Goal: Transaction & Acquisition: Purchase product/service

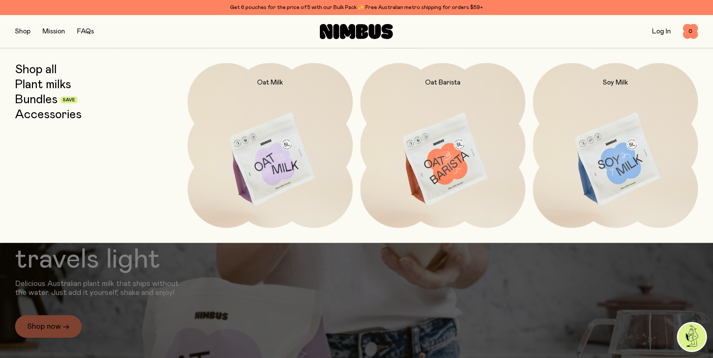
click at [43, 86] on link "Plant milks" at bounding box center [43, 85] width 56 height 14
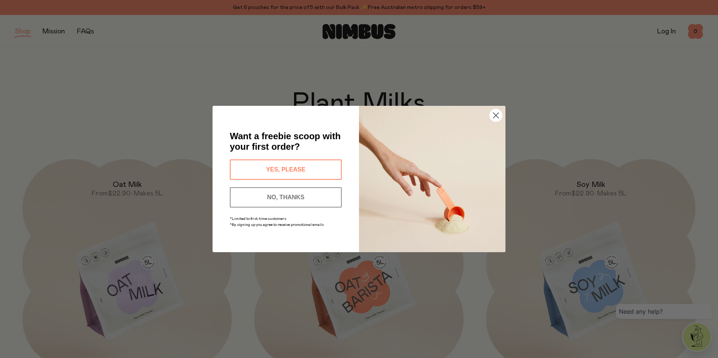
click at [278, 166] on button "YES, PLEASE" at bounding box center [286, 170] width 112 height 20
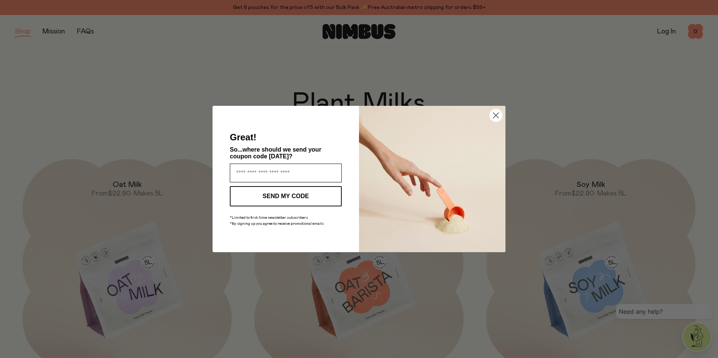
click at [278, 166] on input "Enter your email address" at bounding box center [286, 173] width 112 height 19
type input "**********"
click at [267, 193] on button "SEND MY CODE" at bounding box center [286, 196] width 112 height 20
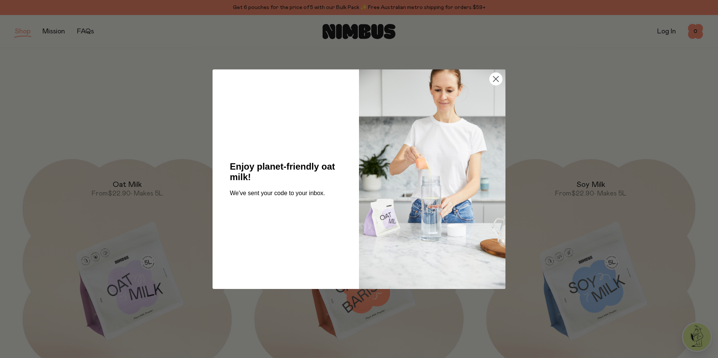
drag, startPoint x: 496, startPoint y: 79, endPoint x: 509, endPoint y: 94, distance: 20.2
click at [496, 79] on icon "Close dialog" at bounding box center [496, 78] width 5 height 5
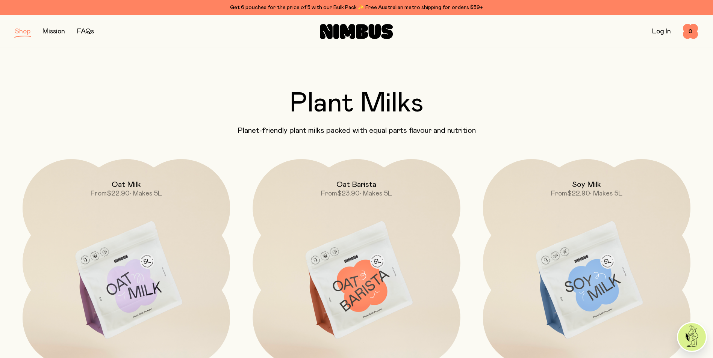
click at [590, 187] on h2 "Soy Milk" at bounding box center [586, 184] width 29 height 9
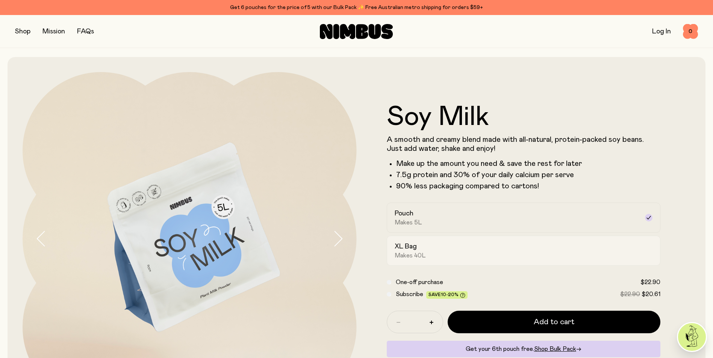
click at [563, 261] on label "XL Bag Makes 40L" at bounding box center [524, 251] width 274 height 30
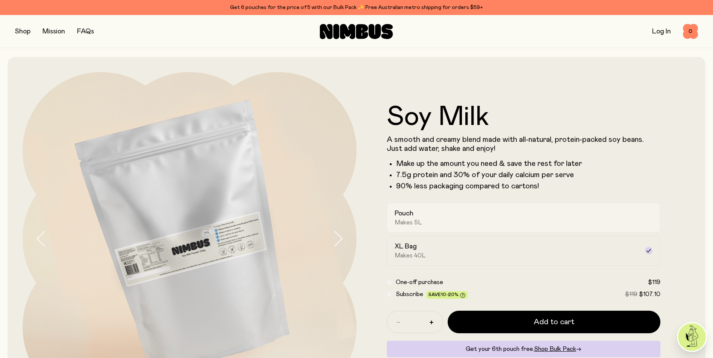
click at [598, 218] on div "Pouch Makes 5L" at bounding box center [516, 217] width 245 height 17
